Goal: Complete application form: Complete application form

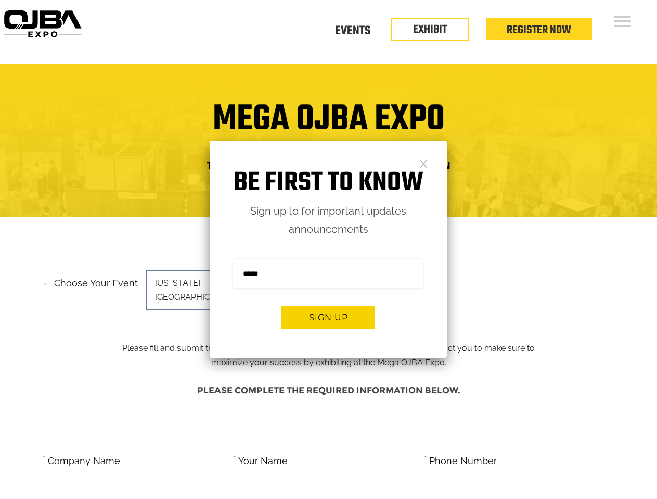
click at [328, 250] on form "Sign me up for the newsletter! ******* Sign up" at bounding box center [328, 298] width 237 height 119
click at [328, 317] on button "Sign up" at bounding box center [328, 317] width 94 height 23
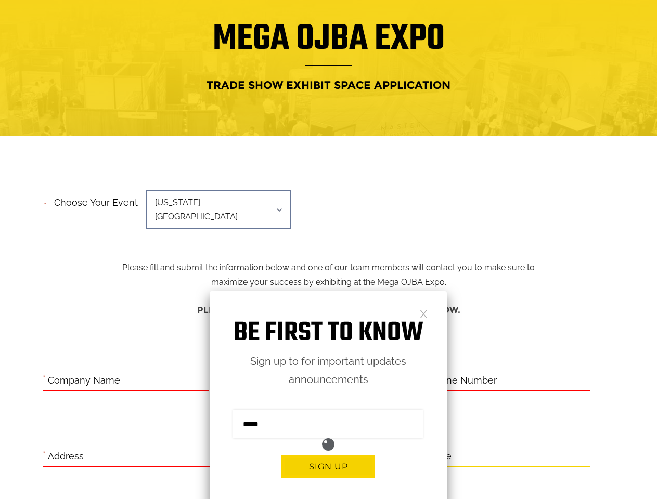
scroll to position [426, 0]
